Goal: Task Accomplishment & Management: Complete application form

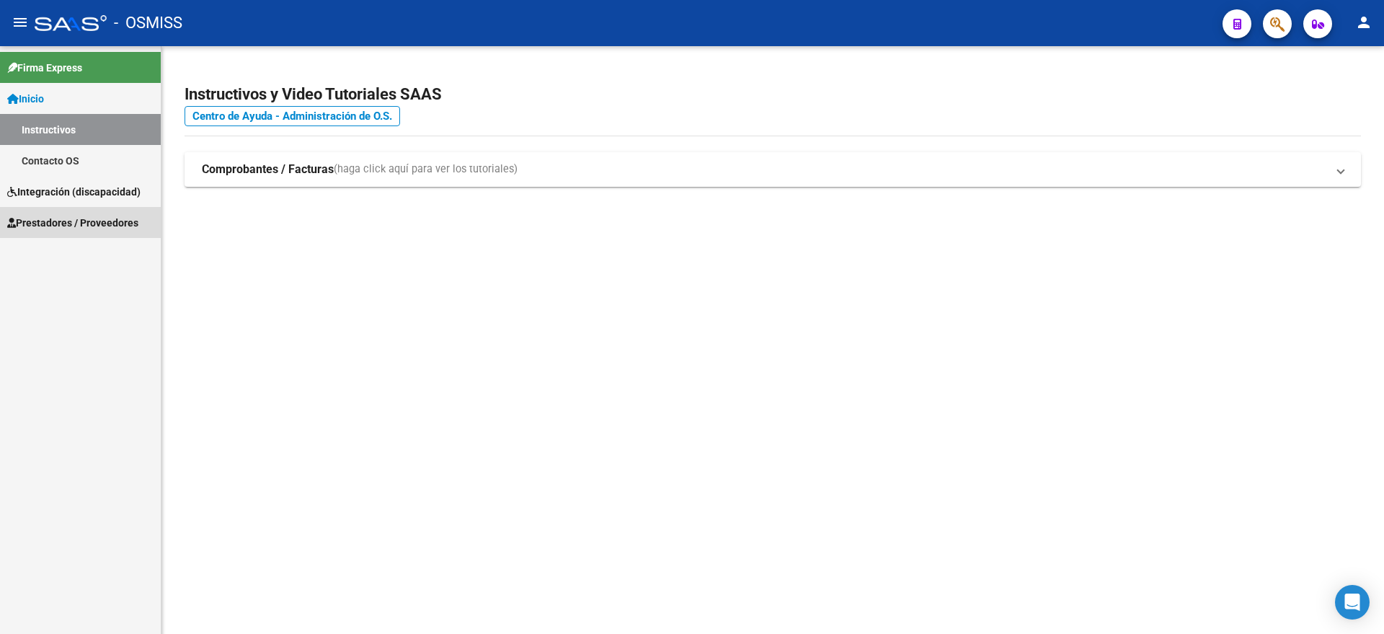
click at [71, 232] on link "Prestadores / Proveedores" at bounding box center [80, 222] width 161 height 31
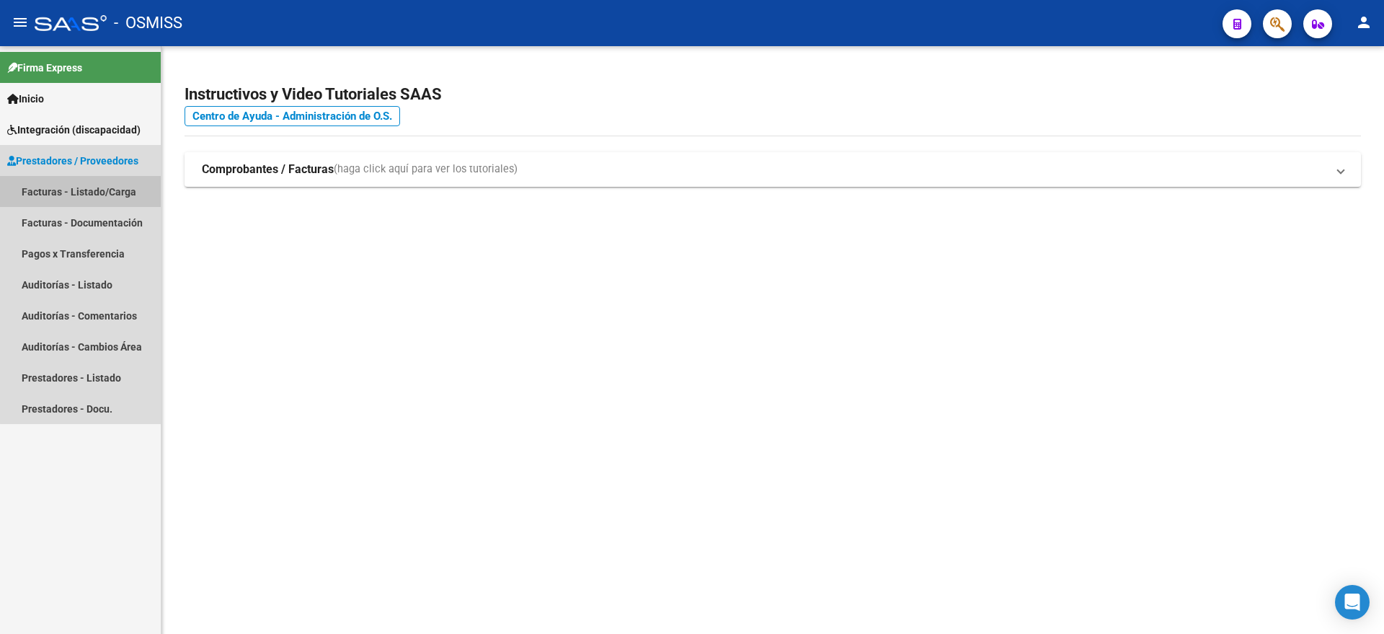
click at [113, 198] on link "Facturas - Listado/Carga" at bounding box center [80, 191] width 161 height 31
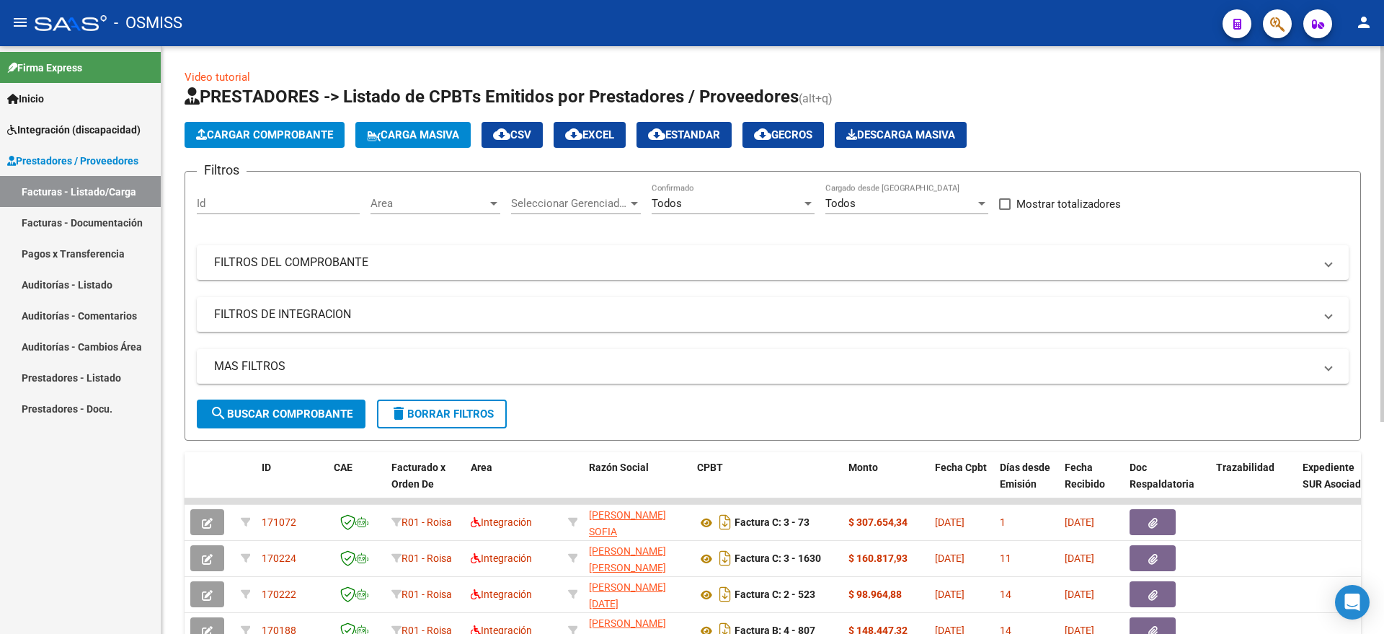
click at [278, 132] on span "Cargar Comprobante" at bounding box center [264, 134] width 137 height 13
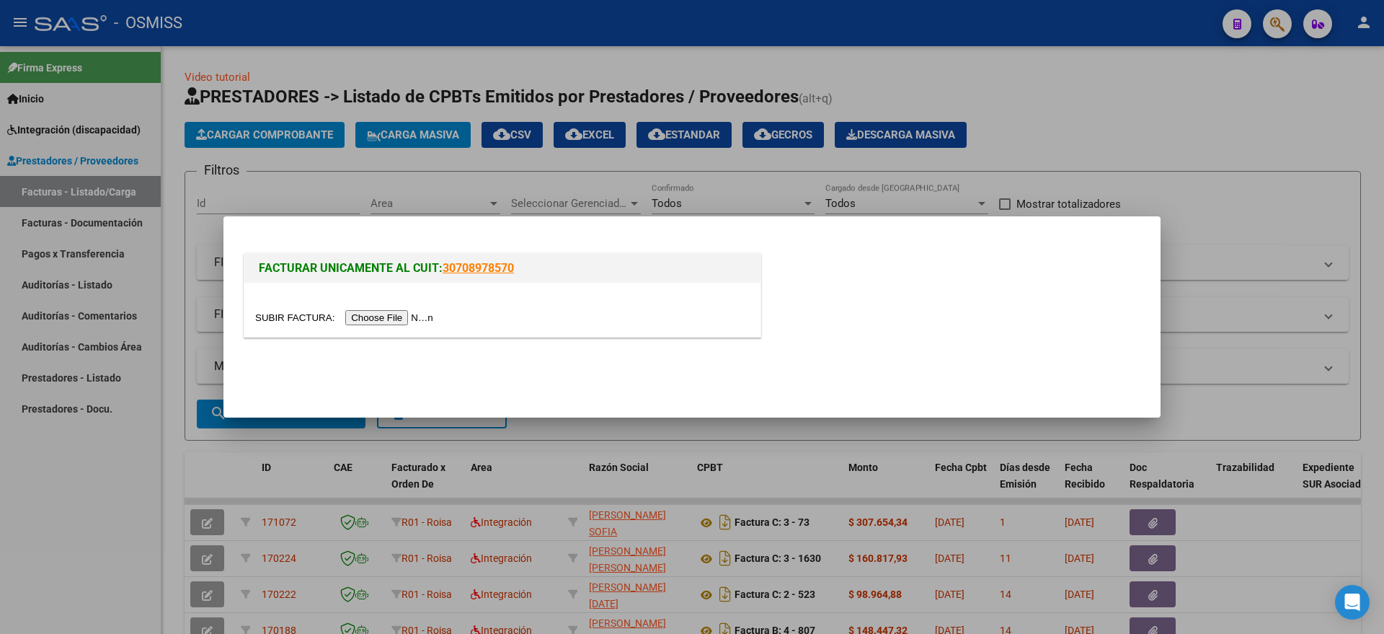
click at [359, 311] on input "file" at bounding box center [346, 317] width 182 height 15
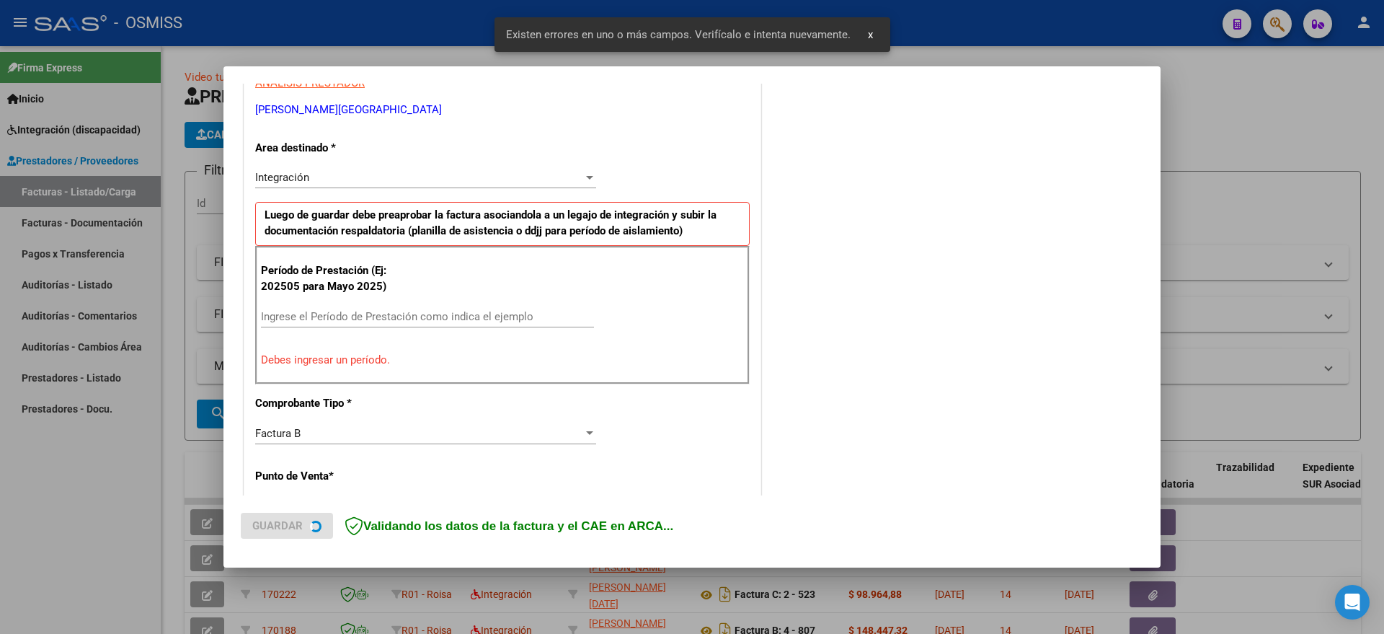
scroll to position [296, 0]
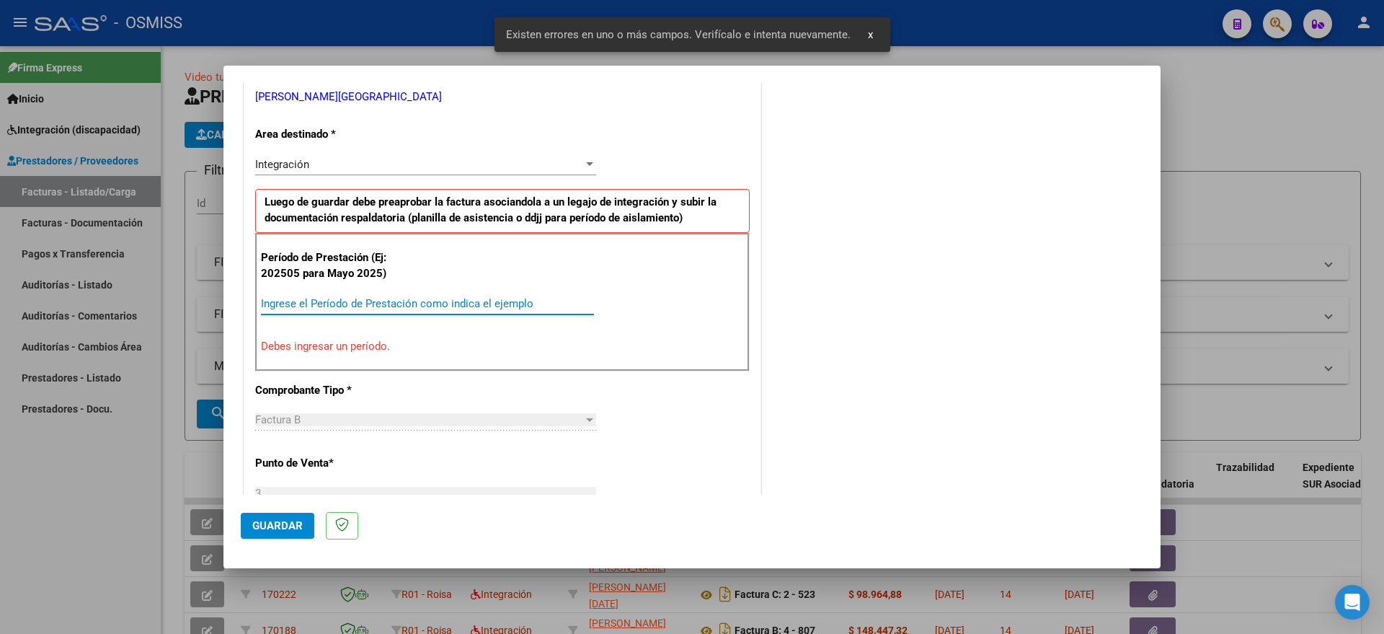
click at [346, 297] on input "Ingrese el Período de Prestación como indica el ejemplo" at bounding box center [427, 303] width 333 height 13
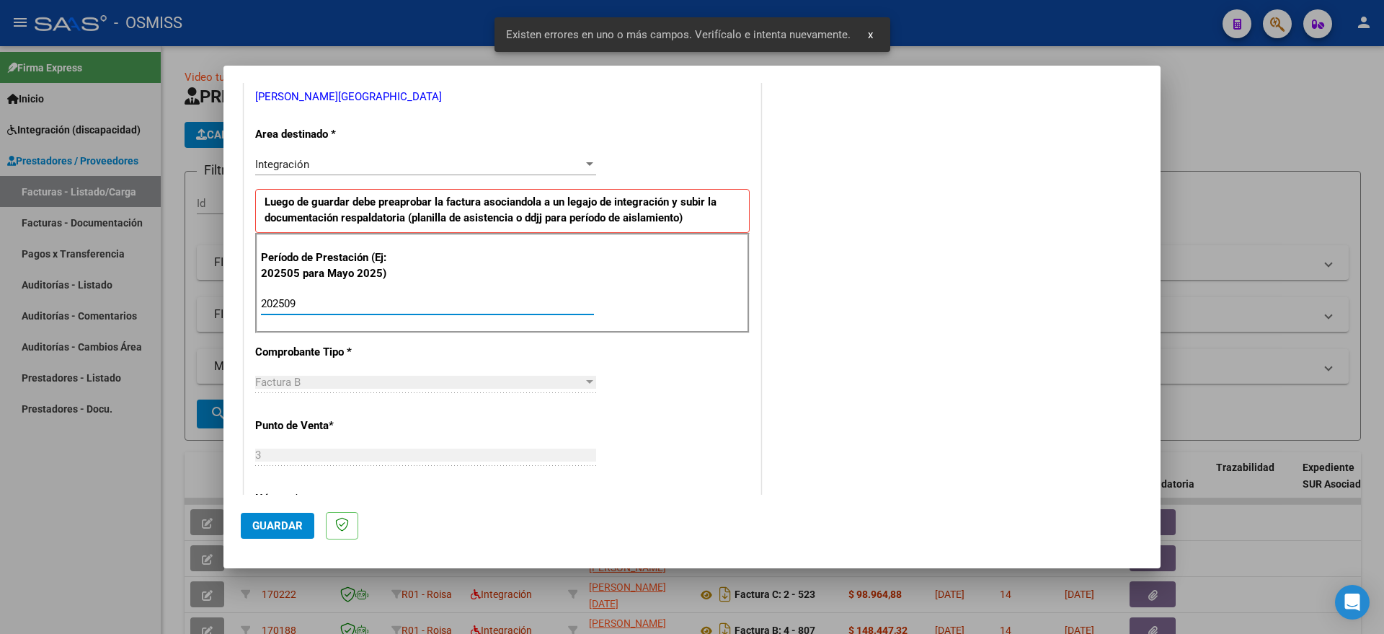
type input "202509"
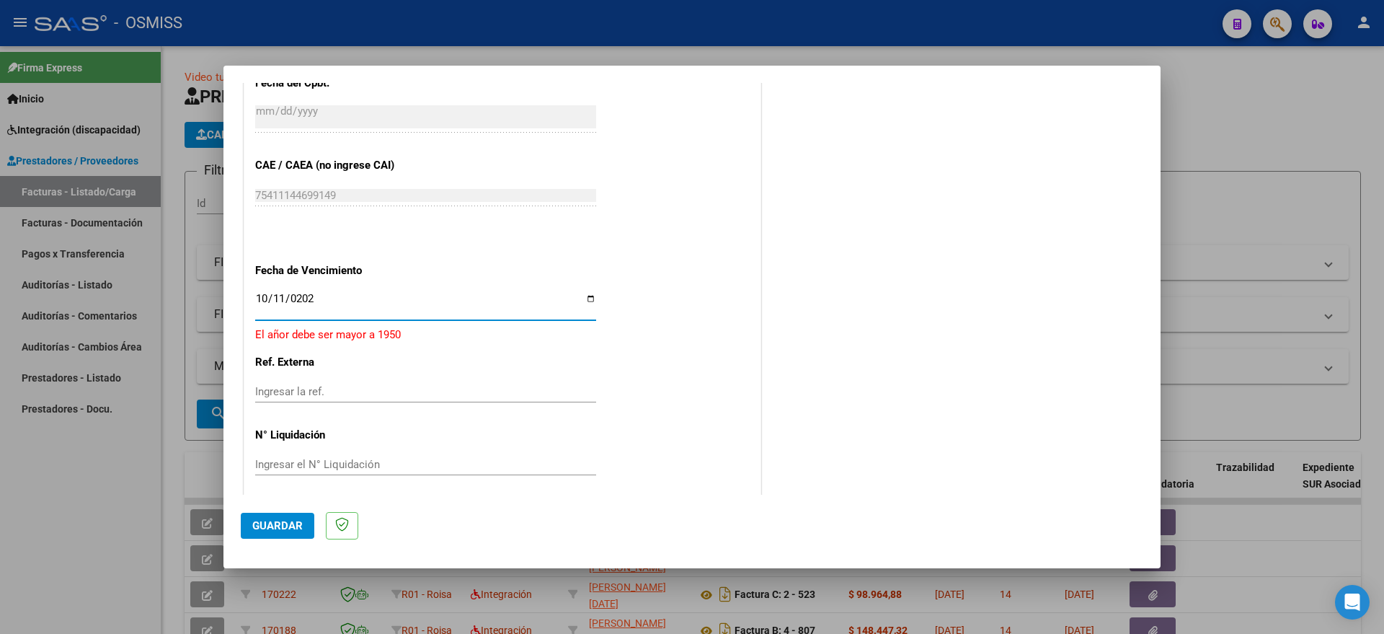
type input "[DATE]"
click at [275, 526] on span "Guardar" at bounding box center [277, 525] width 50 height 13
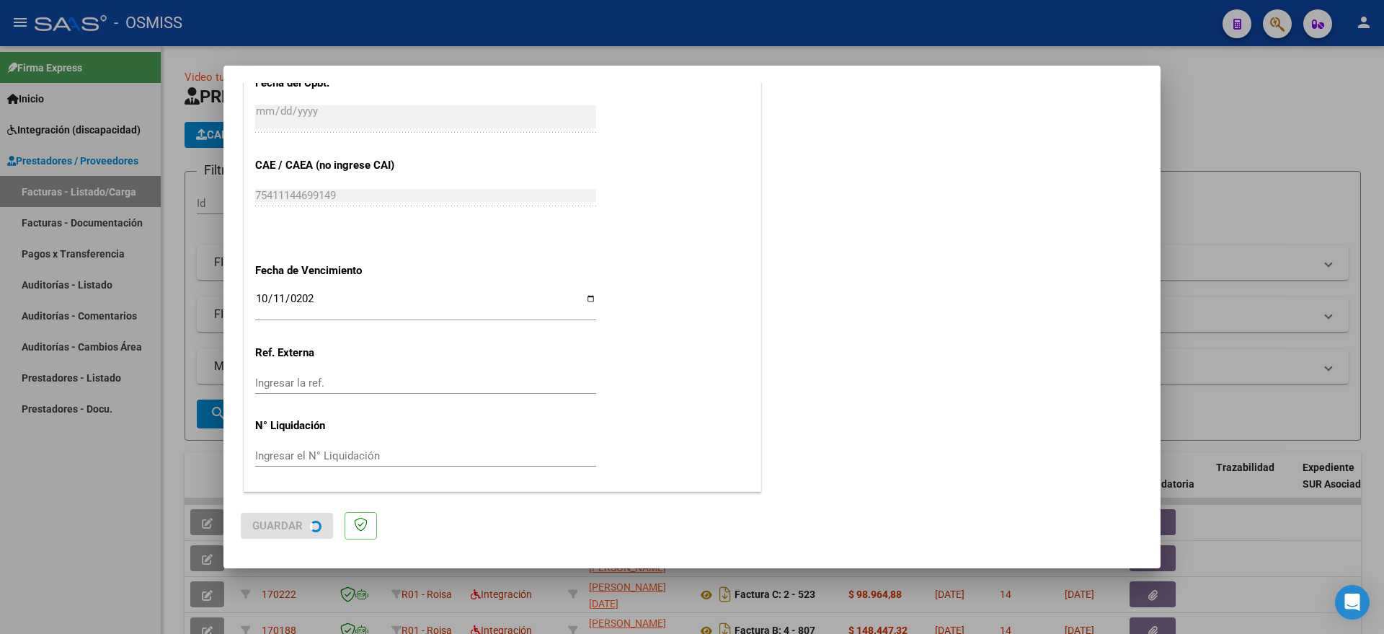
scroll to position [0, 0]
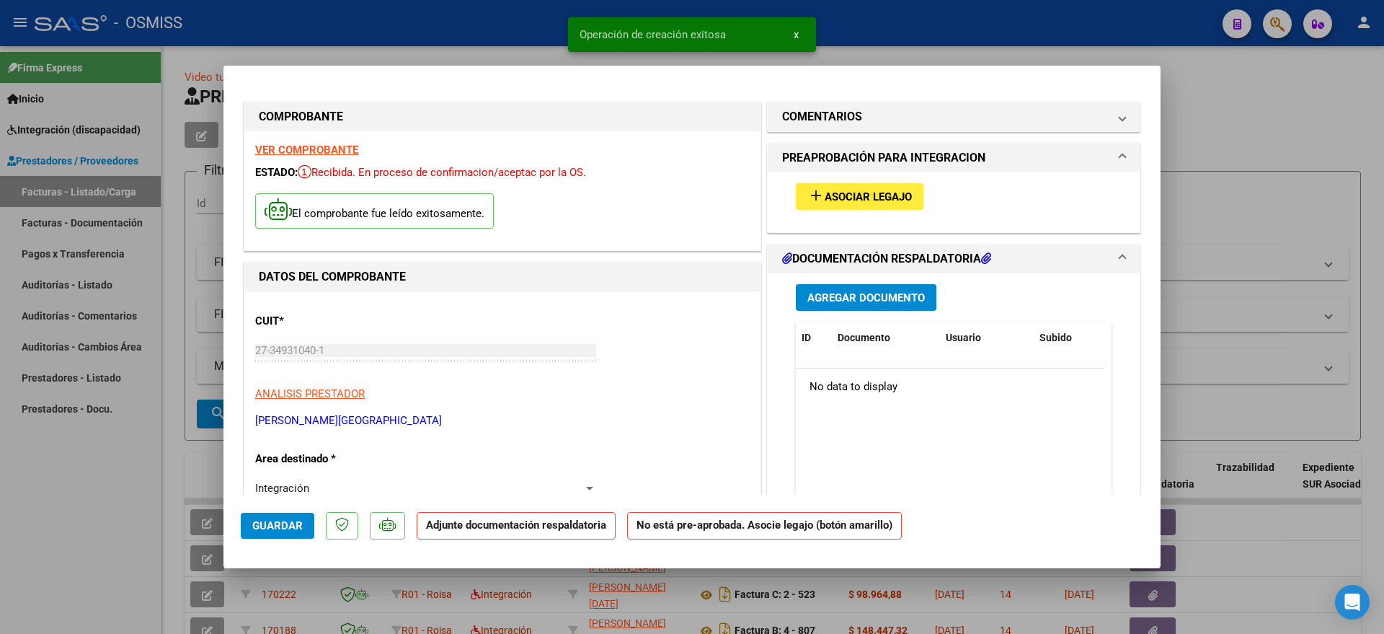
click at [880, 187] on button "add Asociar Legajo" at bounding box center [860, 196] width 128 height 27
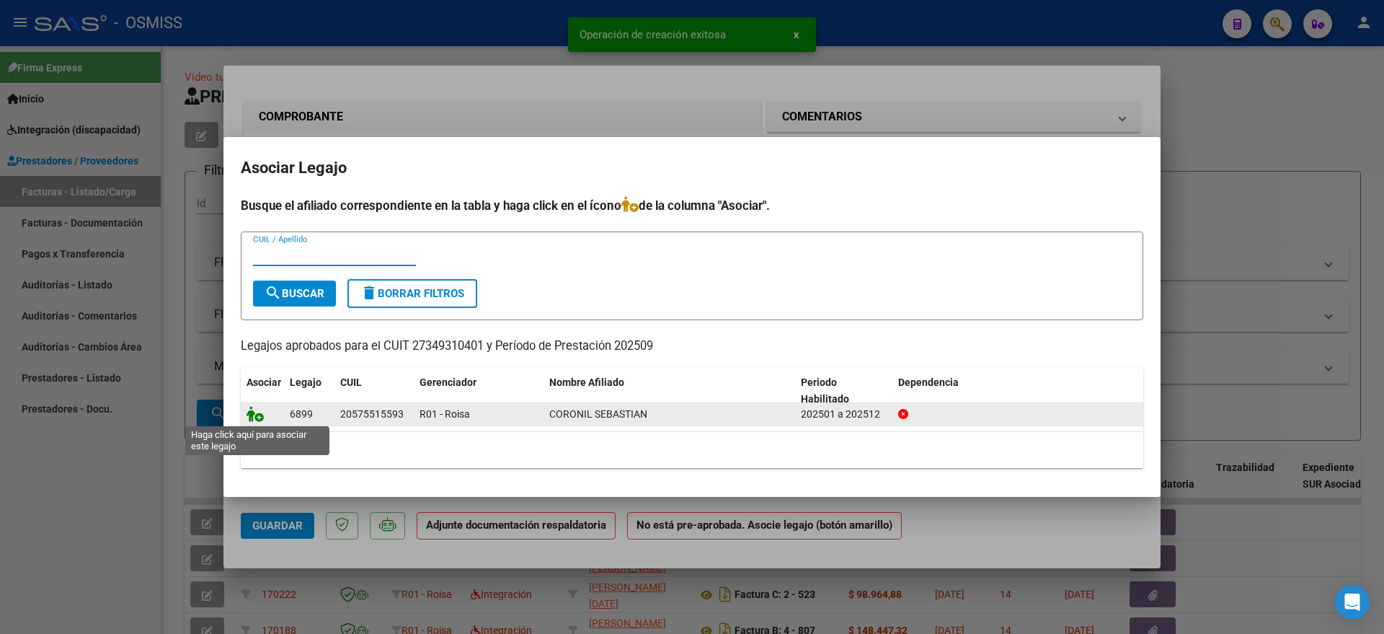
click at [257, 409] on icon at bounding box center [255, 414] width 17 height 16
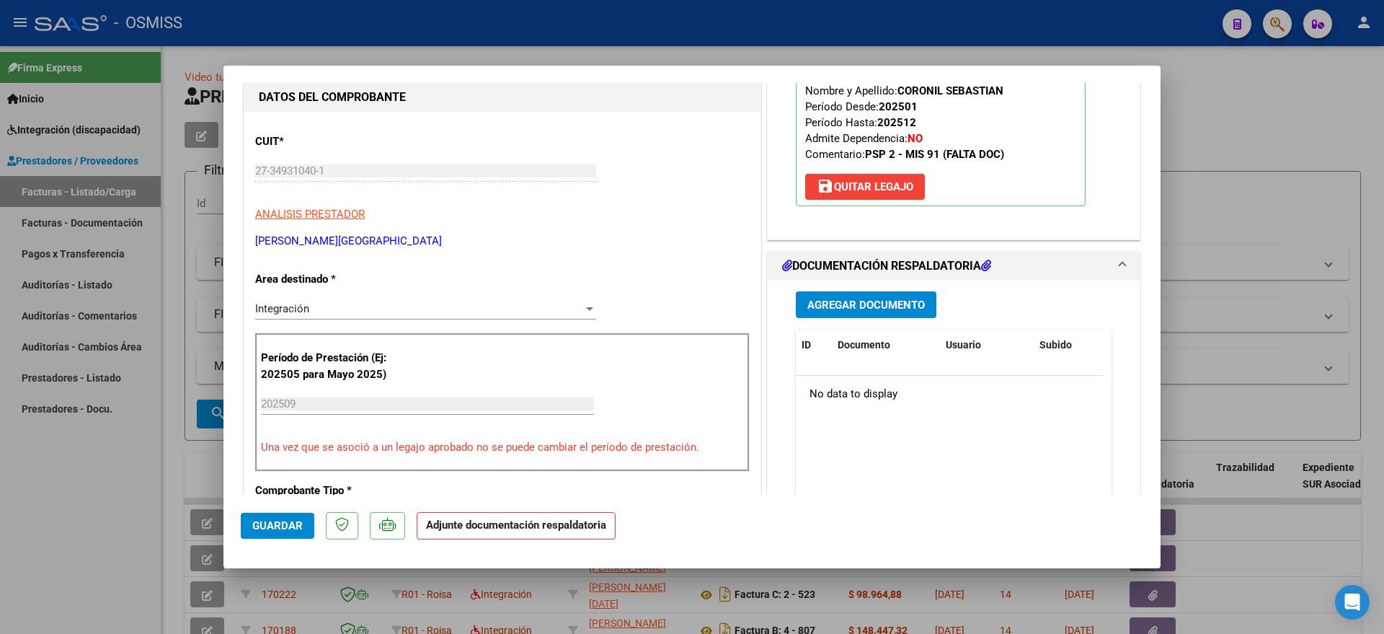
scroll to position [180, 0]
click at [846, 301] on span "Agregar Documento" at bounding box center [866, 304] width 118 height 13
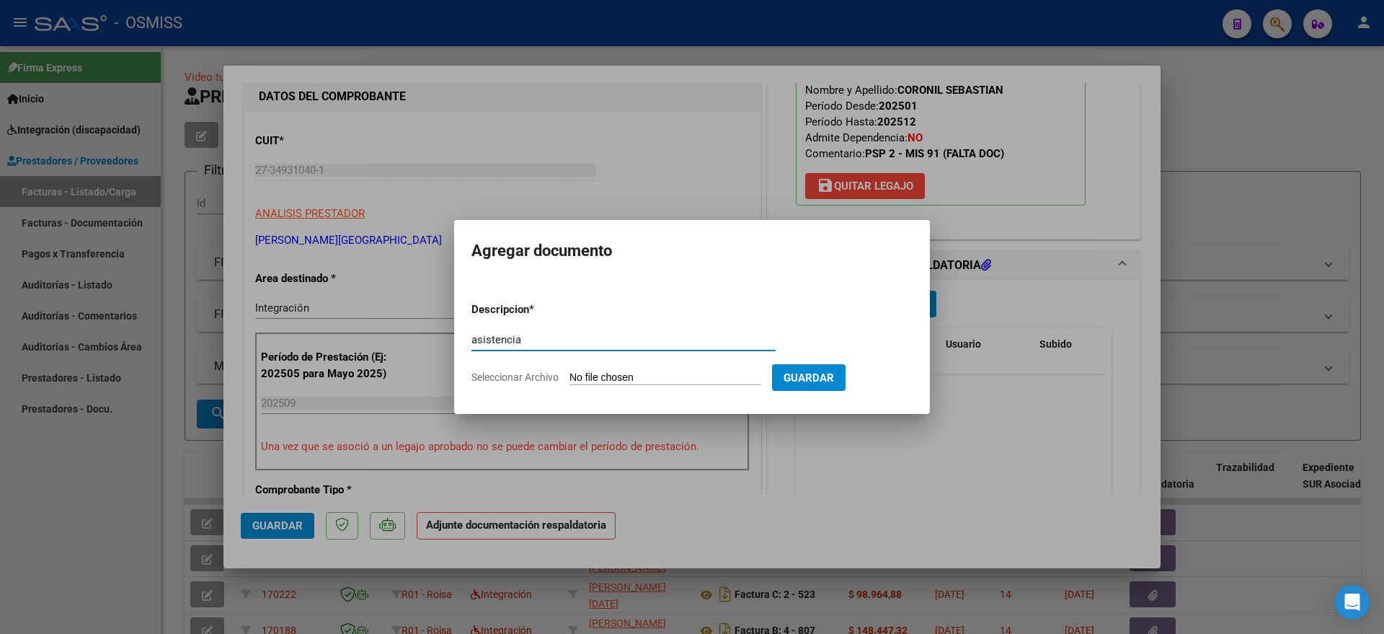
type input "asistencia"
click at [615, 388] on form "Descripcion * asistencia Escriba aquí una descripcion Seleccionar Archivo Guard…" at bounding box center [691, 343] width 441 height 105
click at [621, 377] on input "Seleccionar Archivo" at bounding box center [665, 378] width 191 height 14
type input "C:\fakepath\Sebastián Cronil .Septiembre ok.pdf"
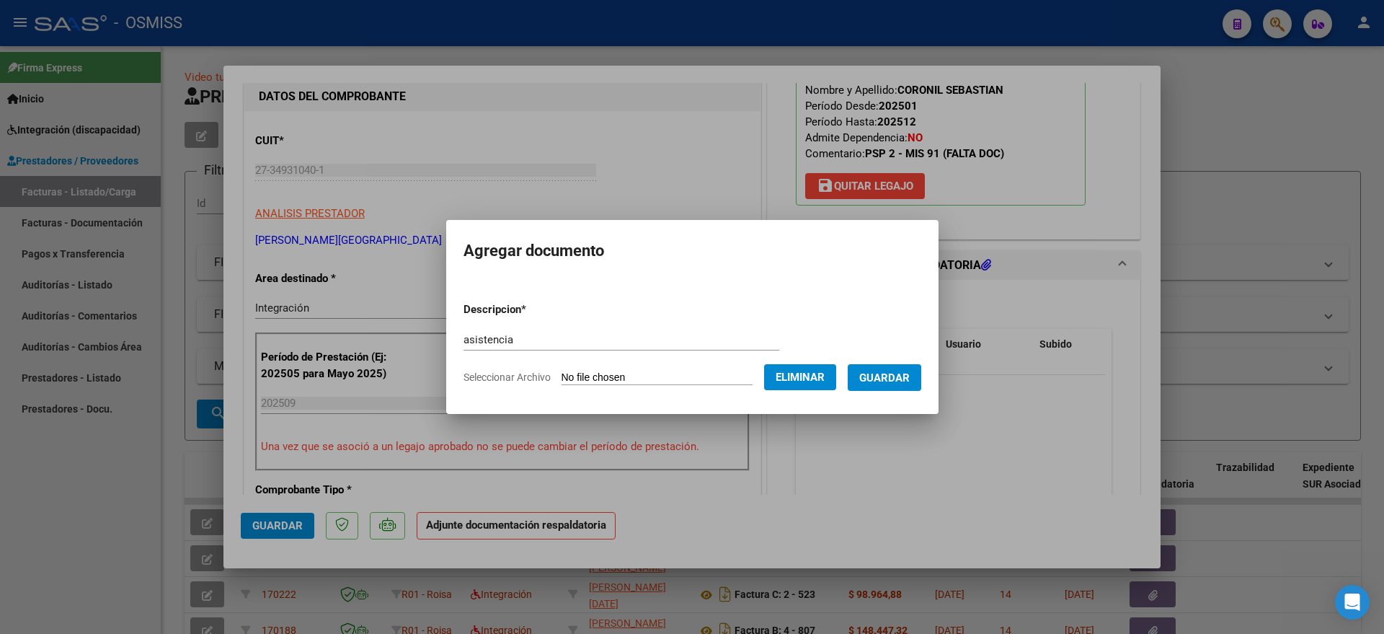
click at [910, 376] on span "Guardar" at bounding box center [884, 377] width 50 height 13
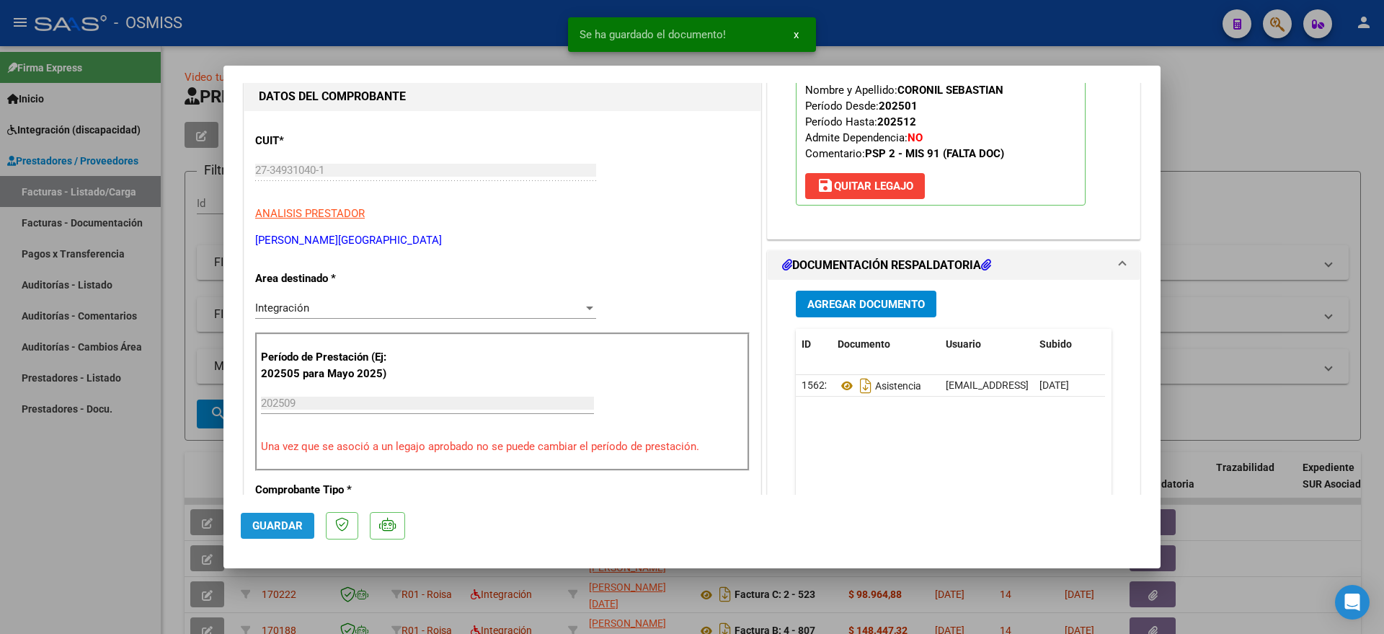
click at [275, 524] on span "Guardar" at bounding box center [277, 525] width 50 height 13
click at [89, 536] on div at bounding box center [692, 317] width 1384 height 634
type input "$ 0,00"
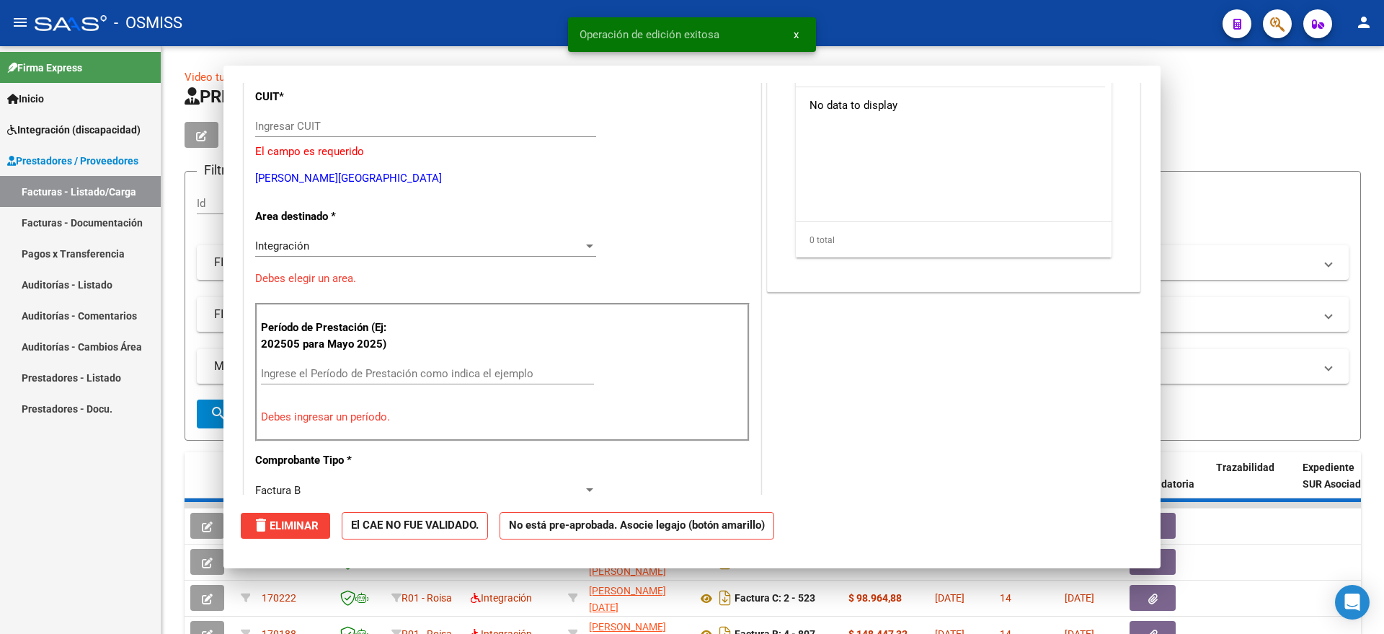
scroll to position [136, 0]
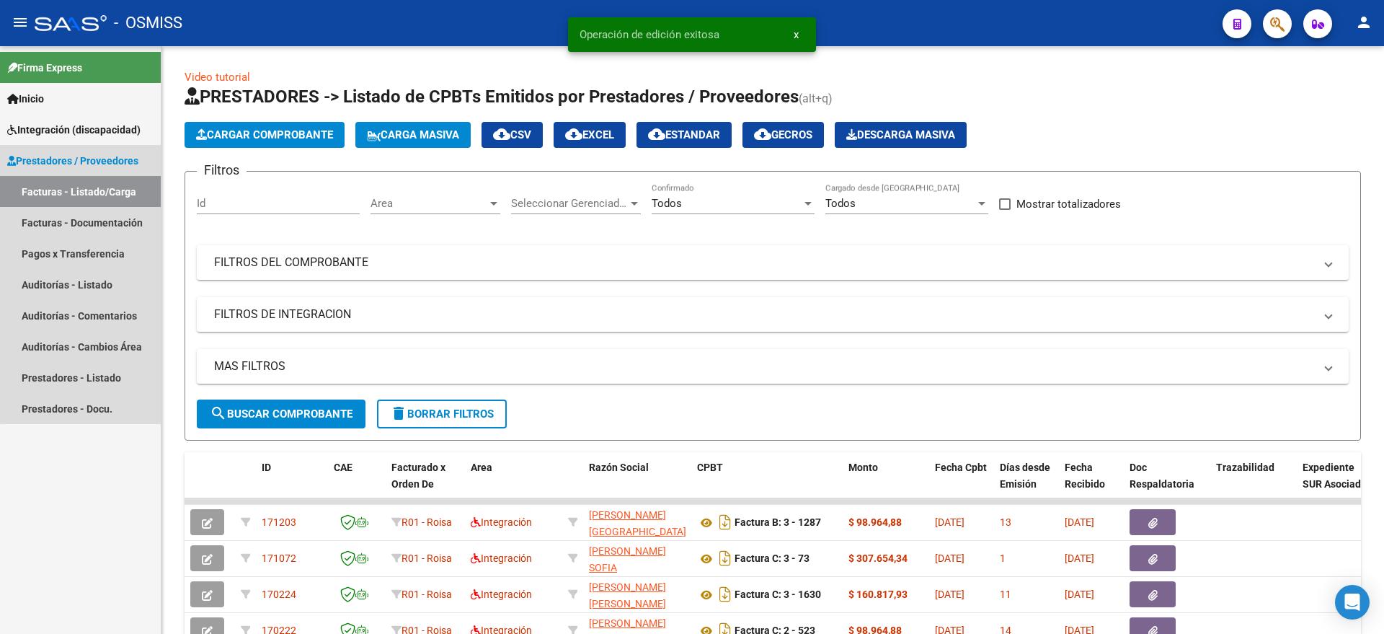
click at [87, 195] on link "Facturas - Listado/Carga" at bounding box center [80, 191] width 161 height 31
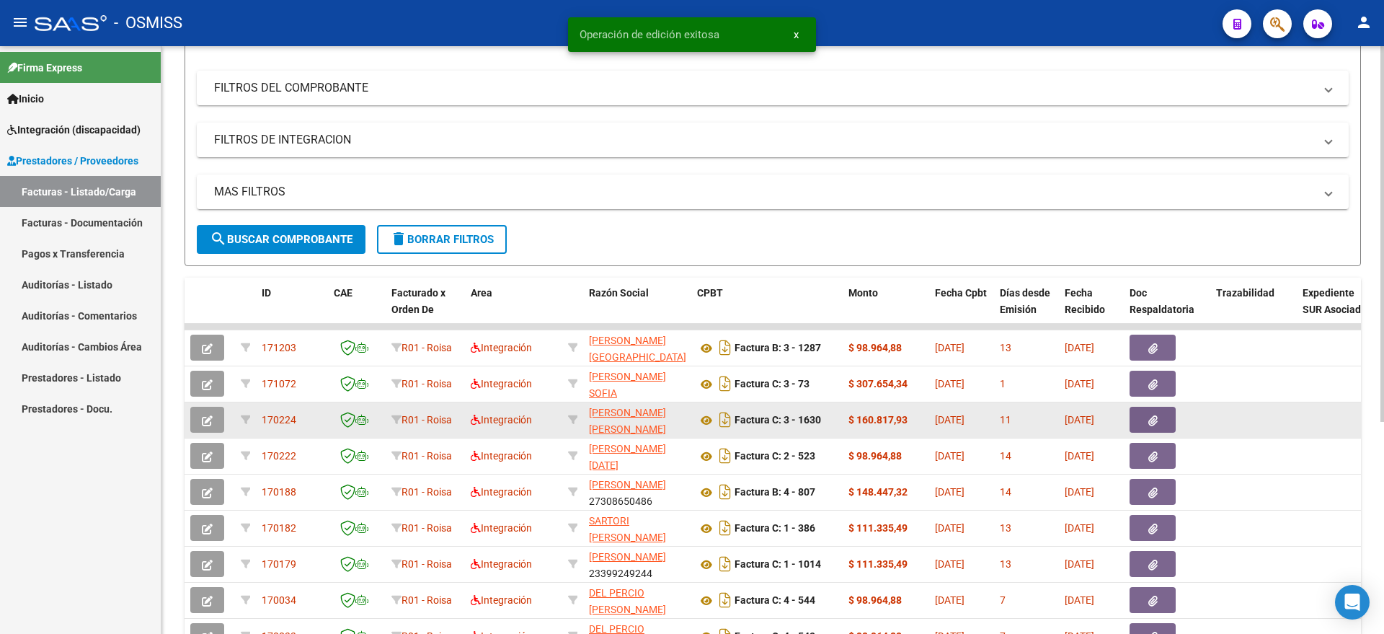
scroll to position [270, 0]
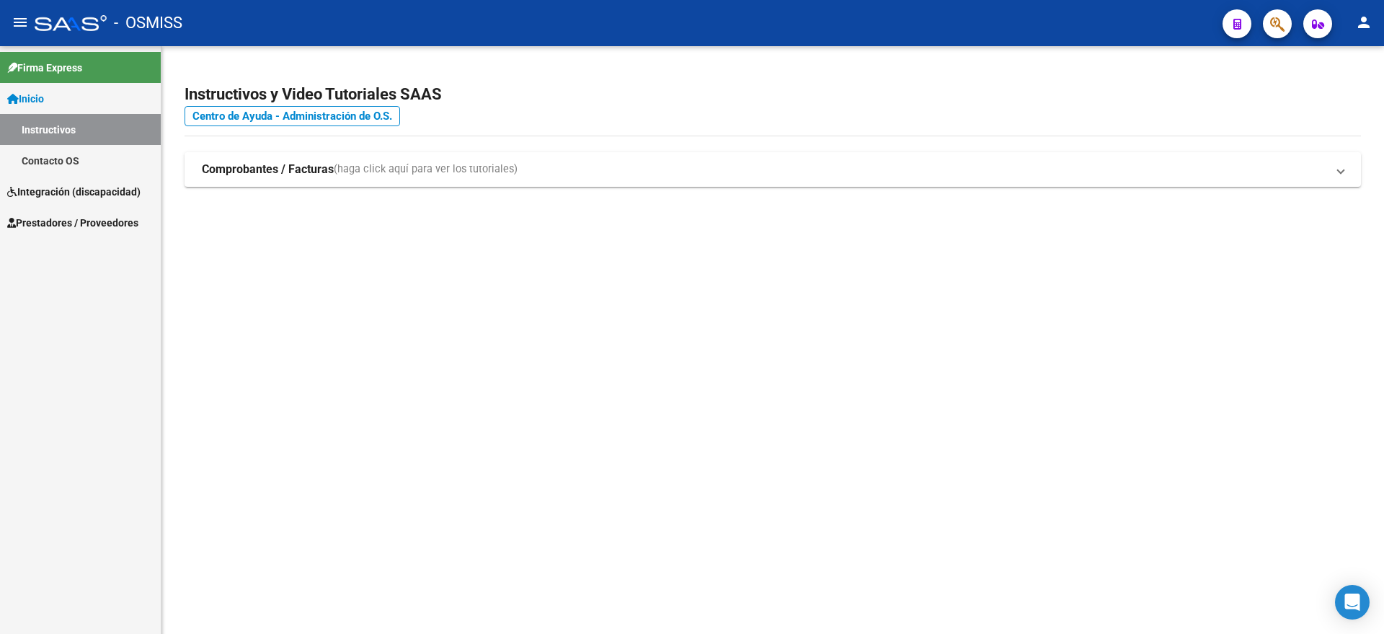
click at [53, 223] on span "Prestadores / Proveedores" at bounding box center [72, 223] width 131 height 16
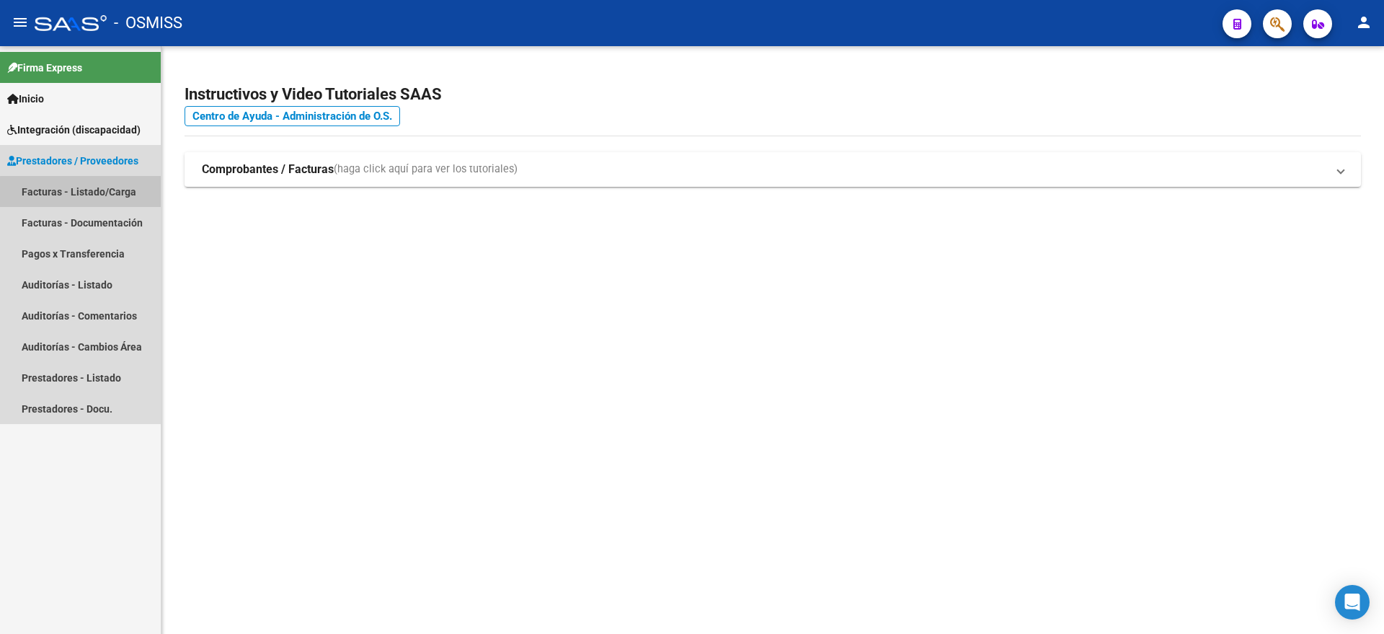
click at [103, 198] on link "Facturas - Listado/Carga" at bounding box center [80, 191] width 161 height 31
